Goal: Task Accomplishment & Management: Use online tool/utility

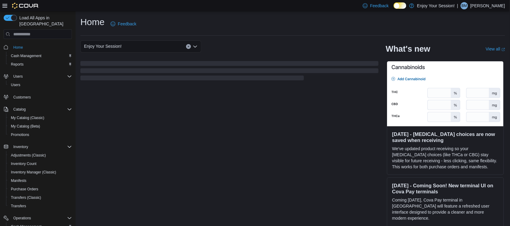
scroll to position [45, 0]
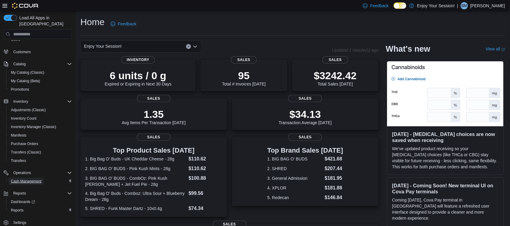
click at [36, 179] on span "Cash Management" at bounding box center [26, 181] width 31 height 5
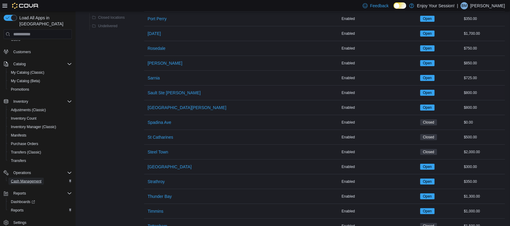
scroll to position [727, 0]
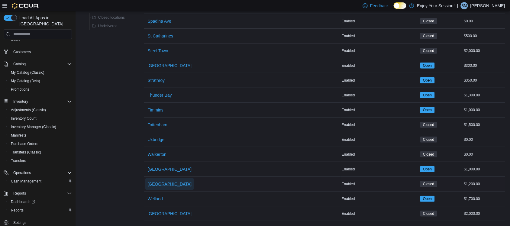
click at [155, 178] on span "Waterloo" at bounding box center [170, 184] width 44 height 12
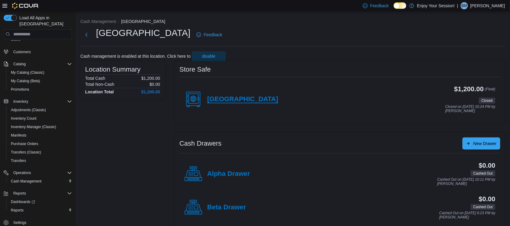
click at [222, 102] on h4 "Waterloo" at bounding box center [242, 100] width 71 height 8
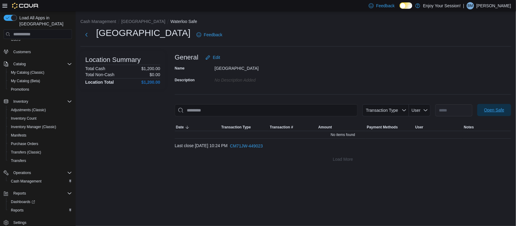
click at [494, 112] on span "Open Safe" at bounding box center [494, 110] width 20 height 6
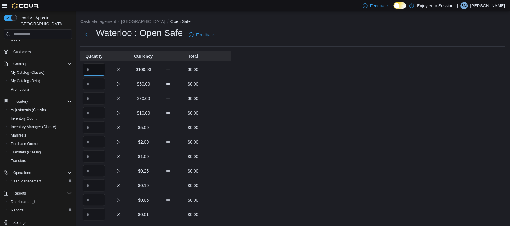
click at [90, 70] on input "Quantity" at bounding box center [94, 69] width 22 height 12
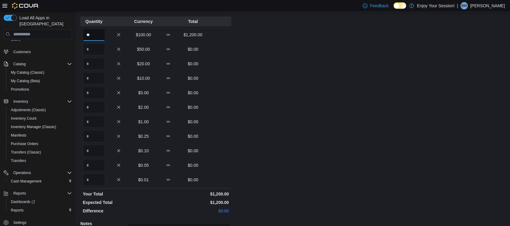
scroll to position [100, 0]
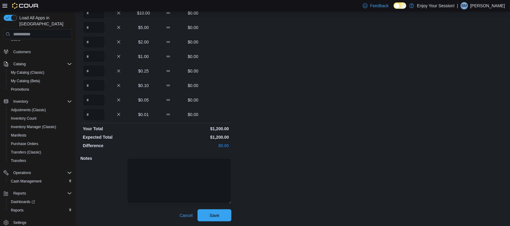
type input "**"
drag, startPoint x: 224, startPoint y: 224, endPoint x: 223, endPoint y: 244, distance: 20.3
click at [223, 126] on html "Feedback Dark Mode Enjoy Your Session! | BM Bryan Muise Load All Apps in New Hu…" at bounding box center [255, 13] width 510 height 226
click at [226, 217] on span "Save" at bounding box center [214, 215] width 27 height 12
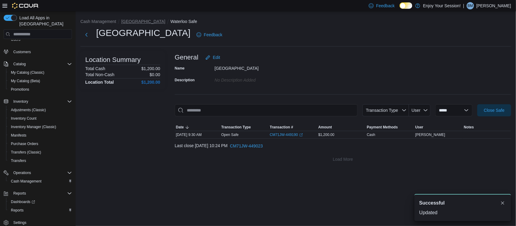
drag, startPoint x: 123, startPoint y: 18, endPoint x: 123, endPoint y: 22, distance: 3.3
click at [123, 22] on li "Waterloo" at bounding box center [145, 21] width 49 height 6
click at [123, 22] on button "Waterloo" at bounding box center [143, 21] width 44 height 5
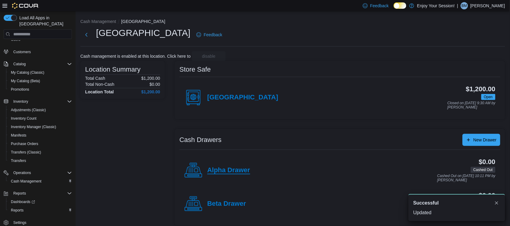
click at [241, 167] on h4 "Alpha Drawer" at bounding box center [228, 171] width 43 height 8
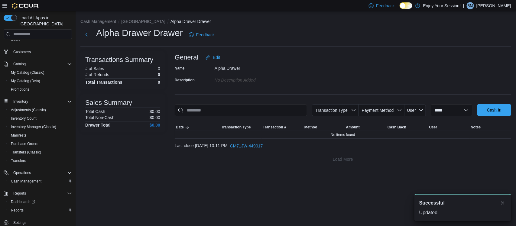
click at [491, 114] on span "Cash In" at bounding box center [494, 110] width 27 height 12
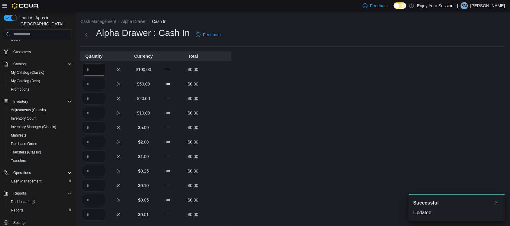
click at [97, 68] on input "Quantity" at bounding box center [94, 69] width 22 height 12
type input "*"
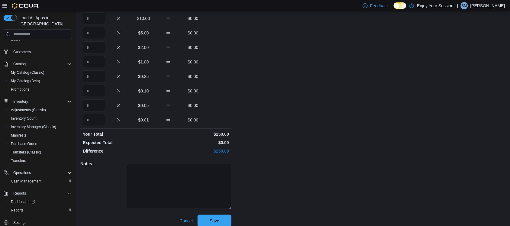
scroll to position [100, 0]
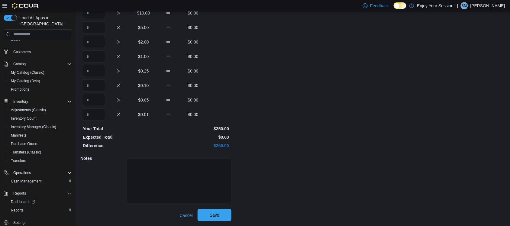
type input "*"
click at [227, 212] on span "Save" at bounding box center [214, 215] width 27 height 12
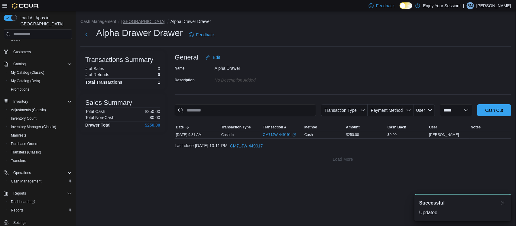
click at [127, 22] on button "Waterloo" at bounding box center [143, 21] width 44 height 5
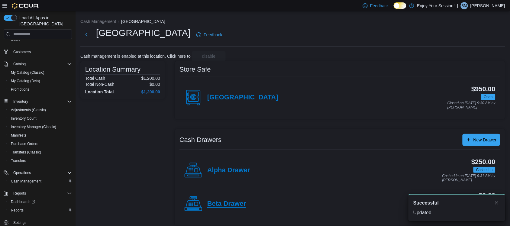
click at [221, 202] on h4 "Beta Drawer" at bounding box center [226, 204] width 39 height 8
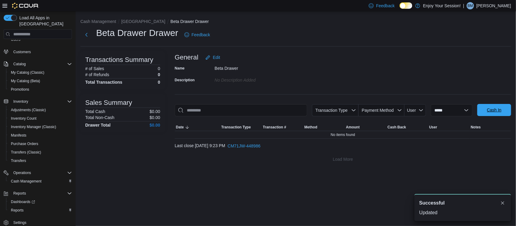
click at [499, 107] on span "Cash In" at bounding box center [494, 110] width 27 height 12
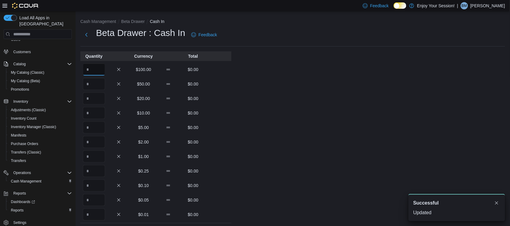
click at [99, 67] on input "Quantity" at bounding box center [94, 69] width 22 height 12
type input "*"
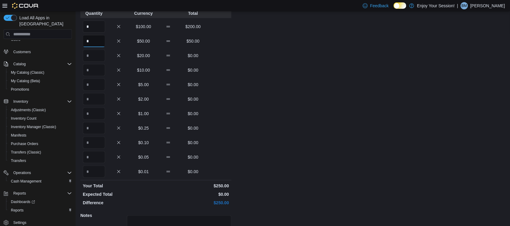
scroll to position [100, 0]
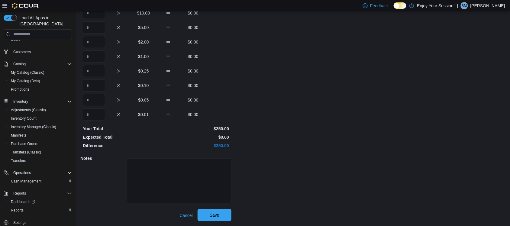
type input "*"
click at [226, 217] on span "Save" at bounding box center [214, 215] width 27 height 12
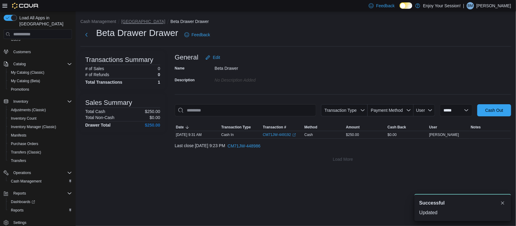
click at [131, 22] on button "Waterloo" at bounding box center [143, 21] width 44 height 5
